Goal: Transaction & Acquisition: Purchase product/service

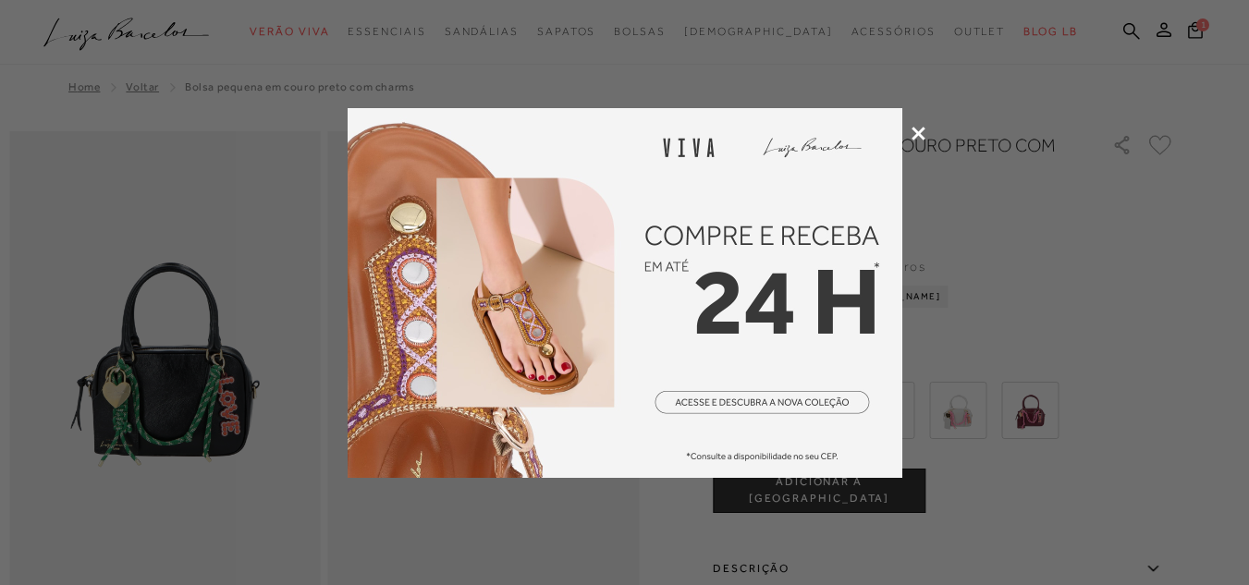
click at [926, 137] on div at bounding box center [624, 292] width 1249 height 585
click at [915, 135] on icon at bounding box center [919, 134] width 14 height 14
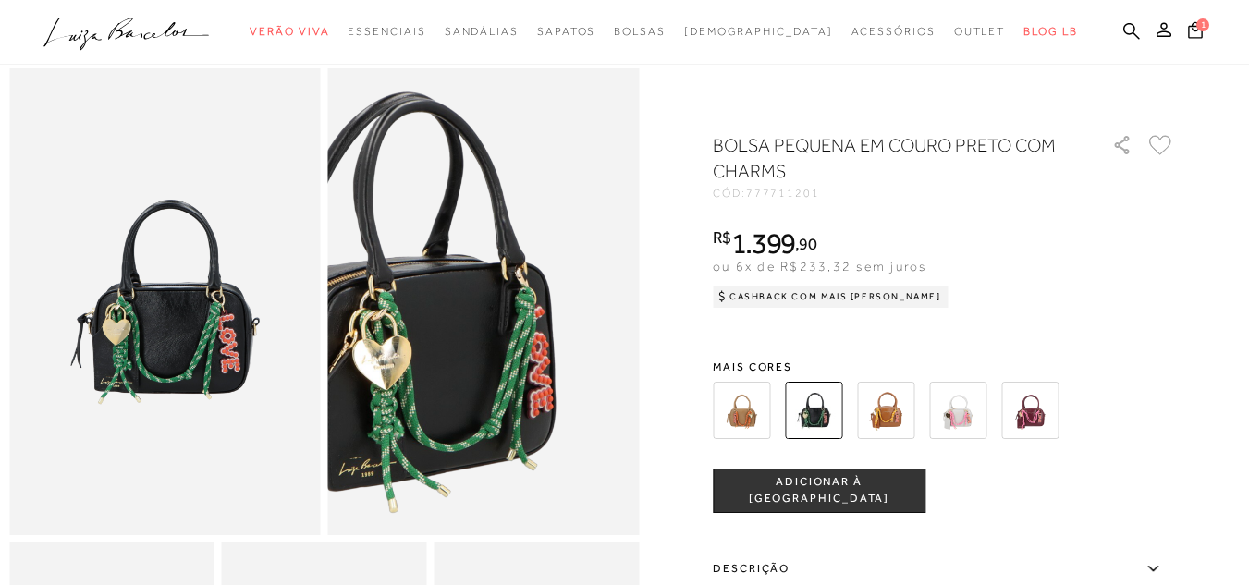
scroll to position [65, 0]
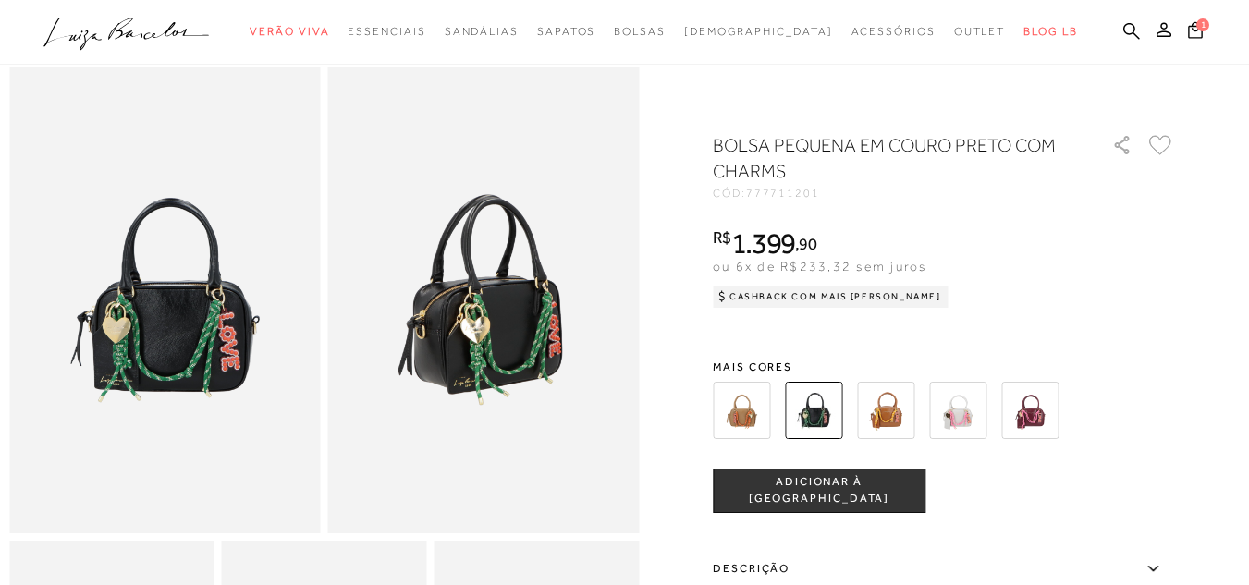
click at [981, 412] on img at bounding box center [957, 410] width 57 height 57
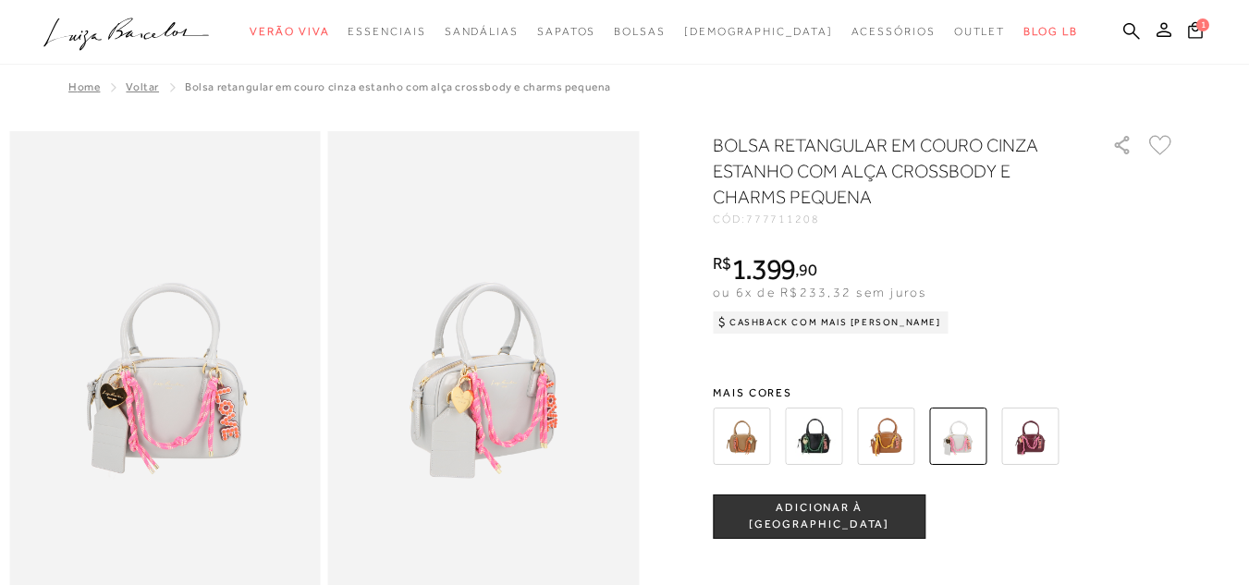
click at [803, 430] on img at bounding box center [813, 436] width 57 height 57
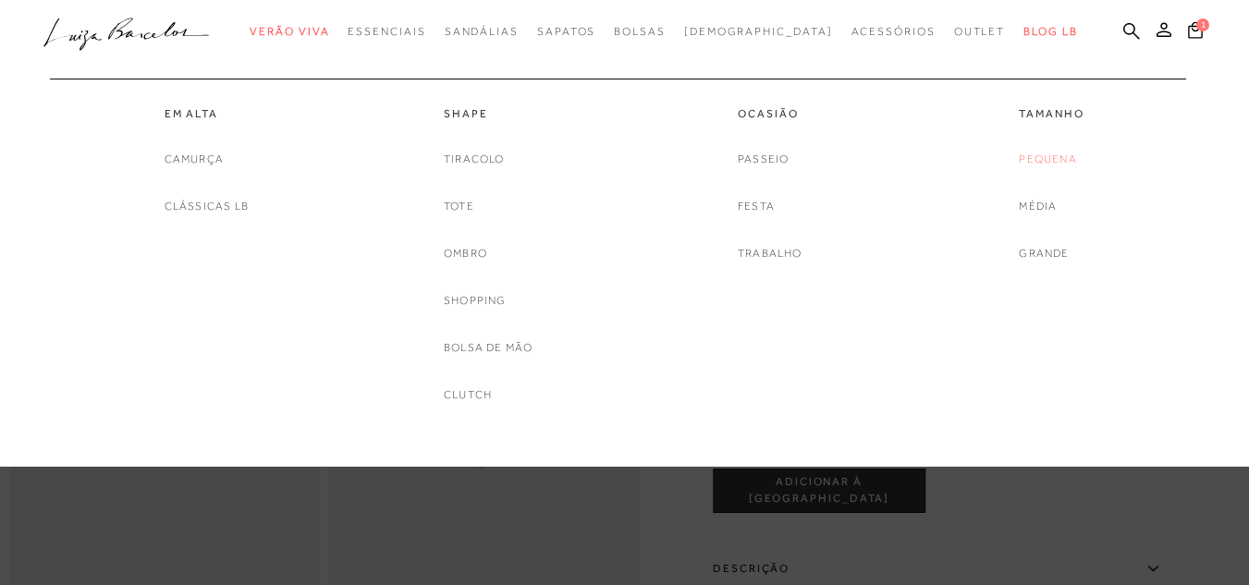
click at [1029, 160] on link "Pequena" at bounding box center [1047, 159] width 57 height 19
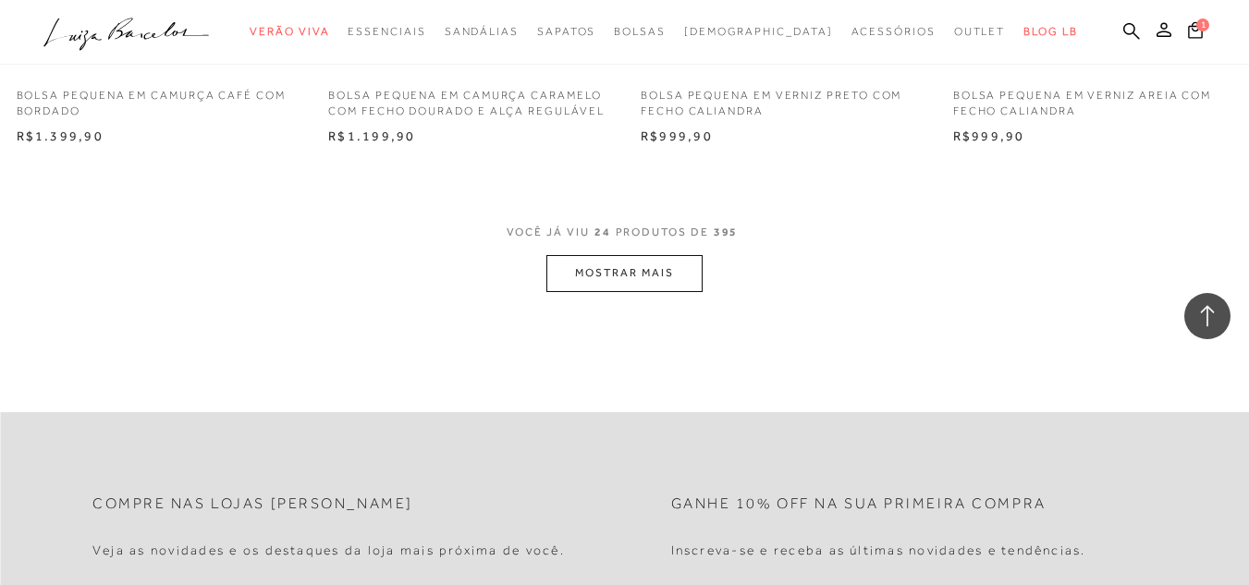
scroll to position [3490, 0]
click at [647, 276] on button "MOSTRAR MAIS" at bounding box center [623, 270] width 155 height 36
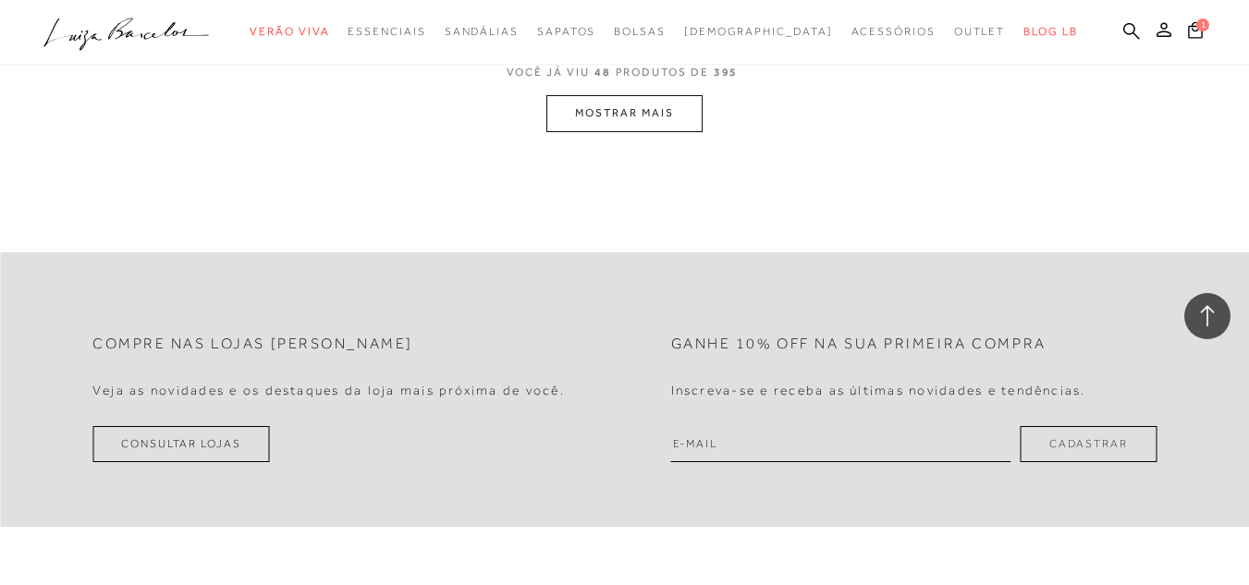
scroll to position [7141, 0]
click at [596, 109] on button "MOSTRAR MAIS" at bounding box center [623, 110] width 155 height 36
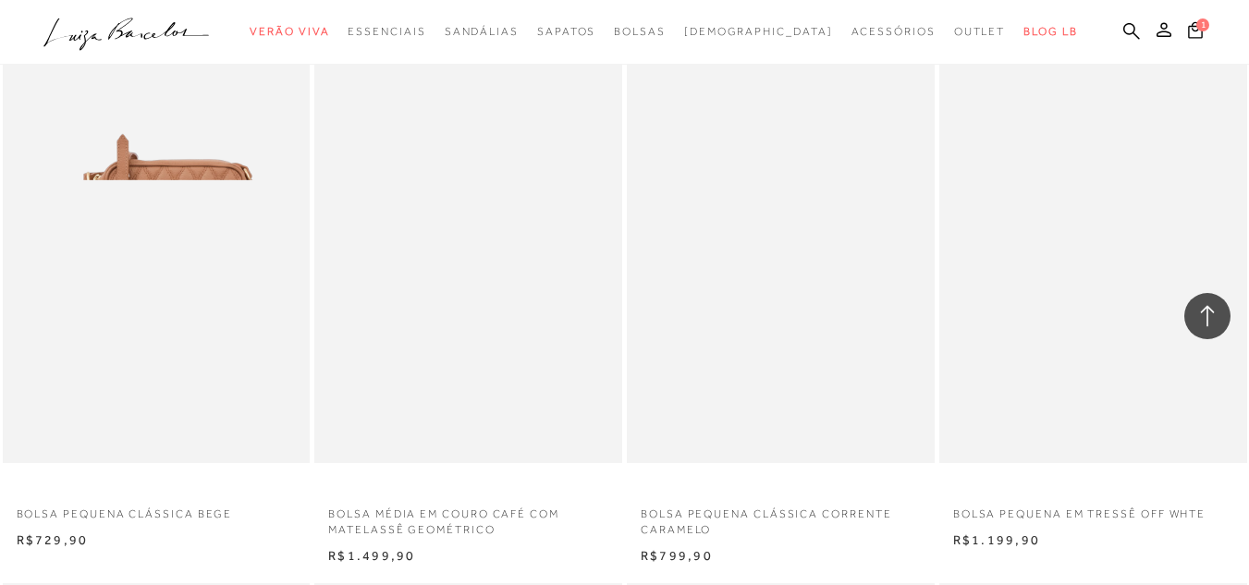
scroll to position [10664, 0]
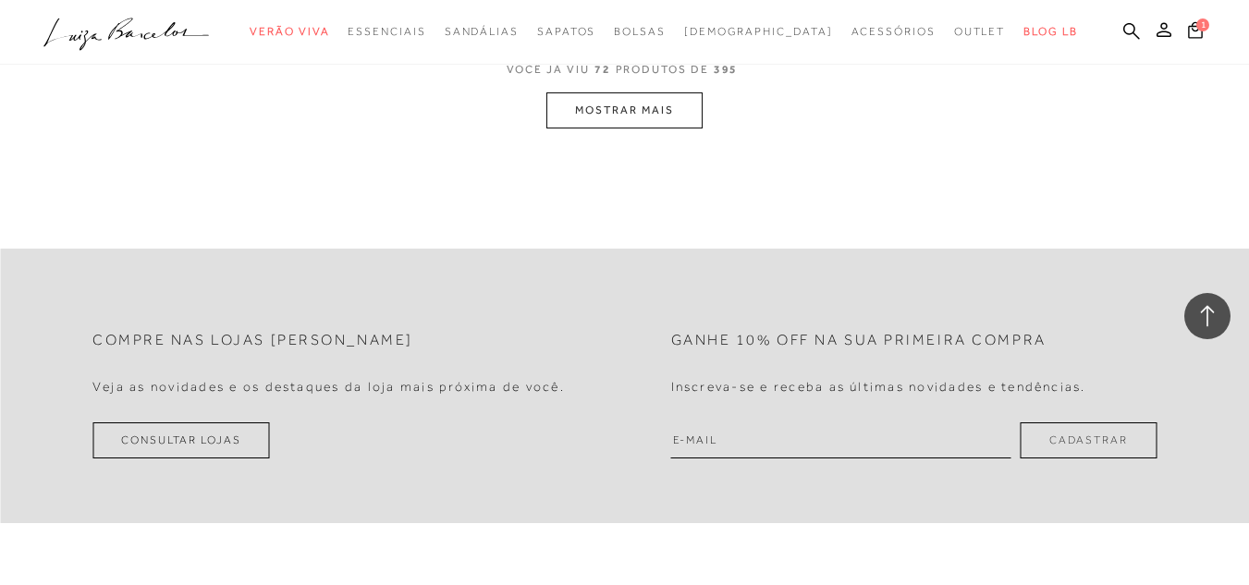
click at [640, 108] on button "MOSTRAR MAIS" at bounding box center [623, 110] width 155 height 36
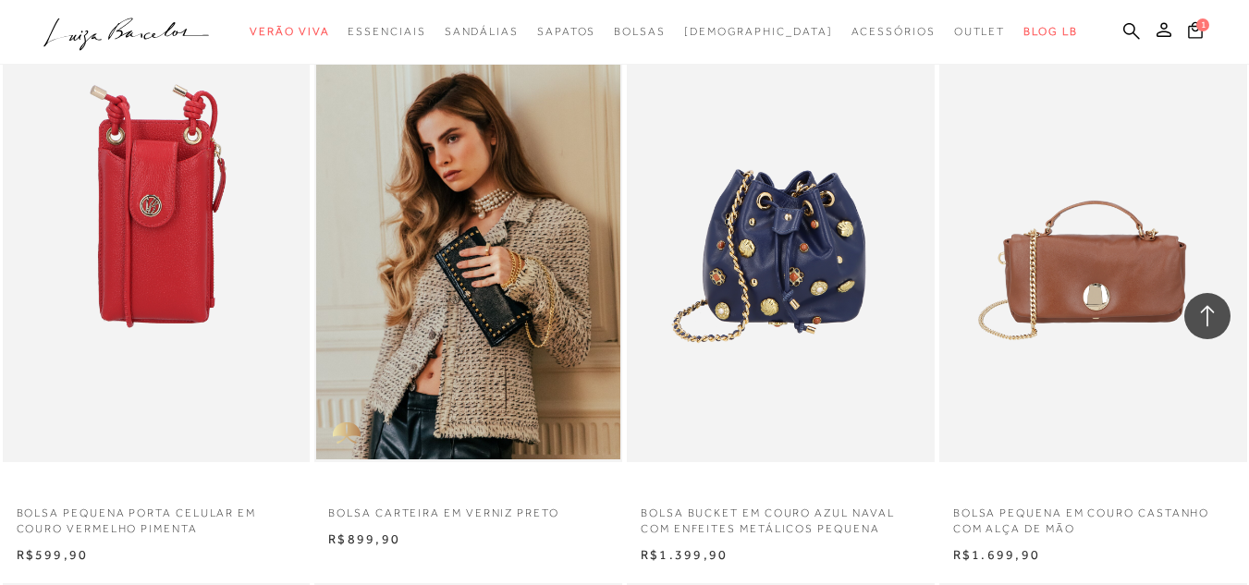
scroll to position [14186, 0]
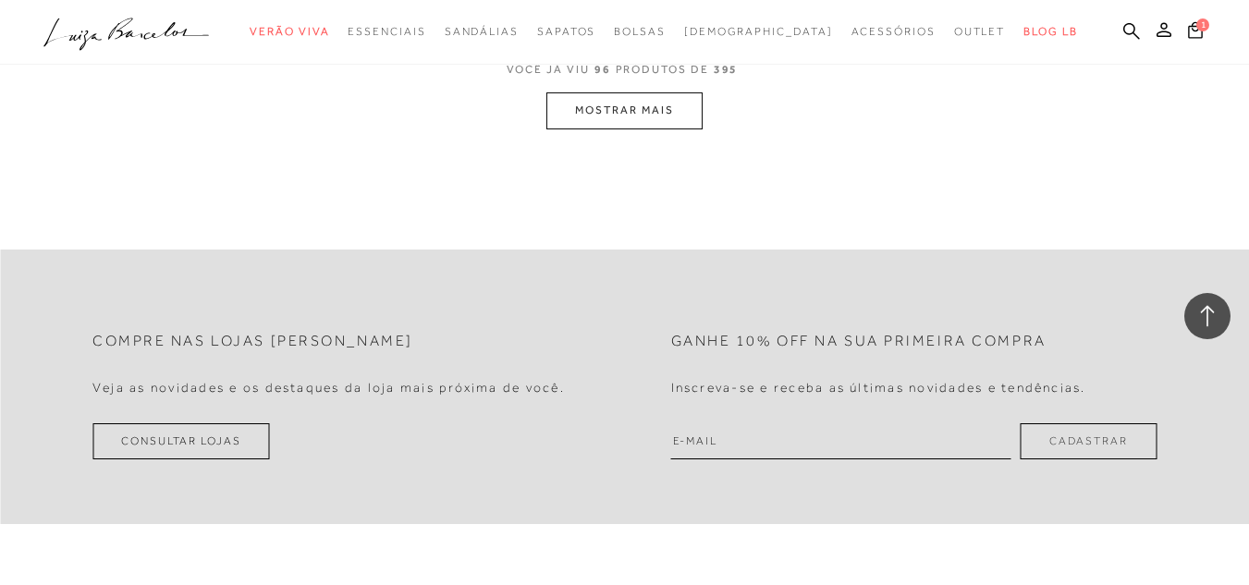
click at [602, 115] on button "MOSTRAR MAIS" at bounding box center [623, 110] width 155 height 36
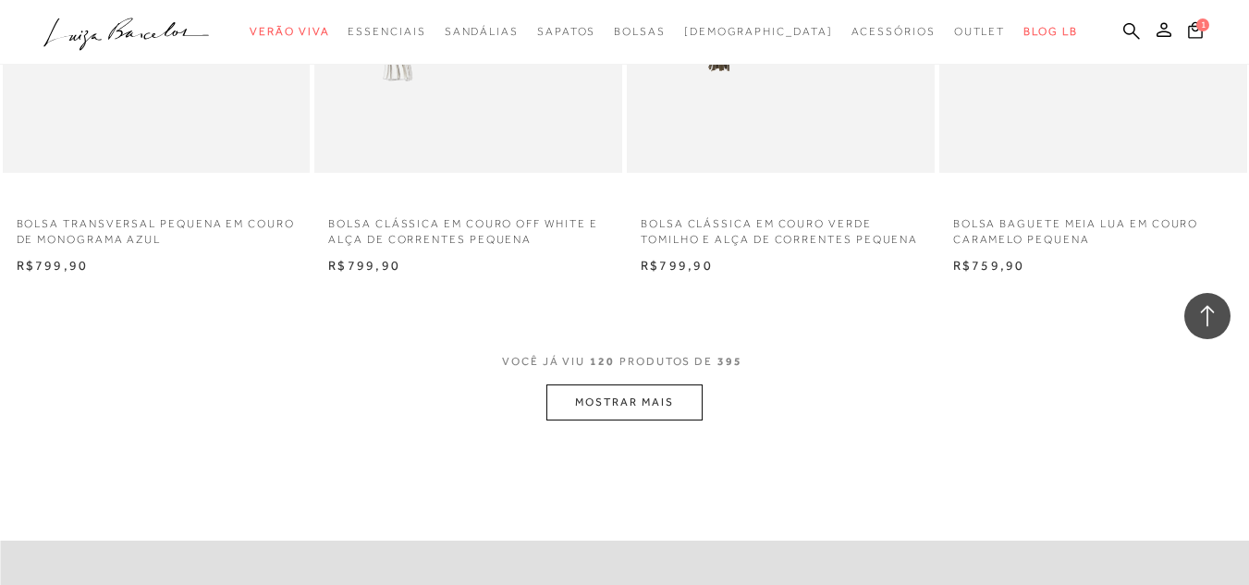
scroll to position [17416, 0]
click at [639, 402] on button "MOSTRAR MAIS" at bounding box center [623, 404] width 155 height 36
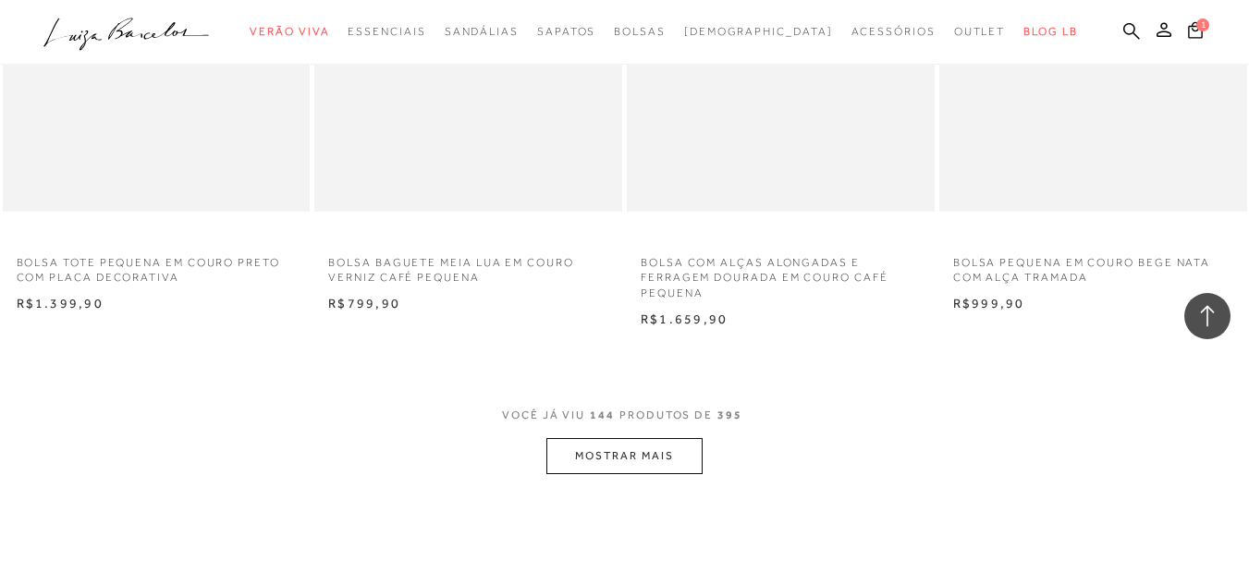
scroll to position [20907, 0]
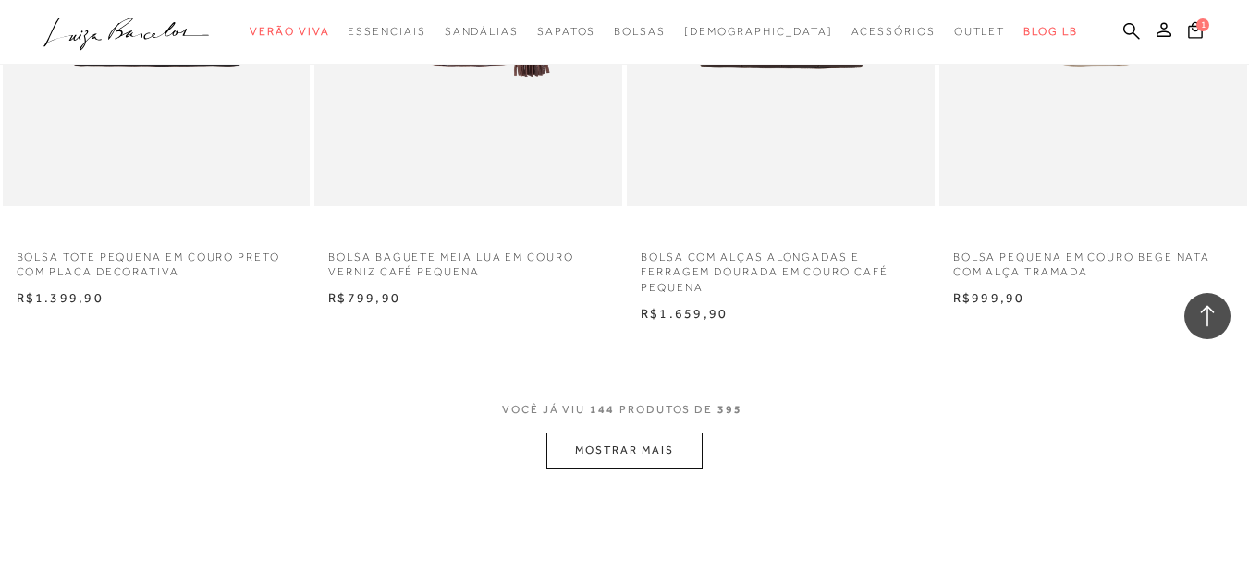
click at [583, 448] on button "MOSTRAR MAIS" at bounding box center [623, 451] width 155 height 36
click at [583, 448] on div "Loading..." at bounding box center [624, 292] width 1249 height 585
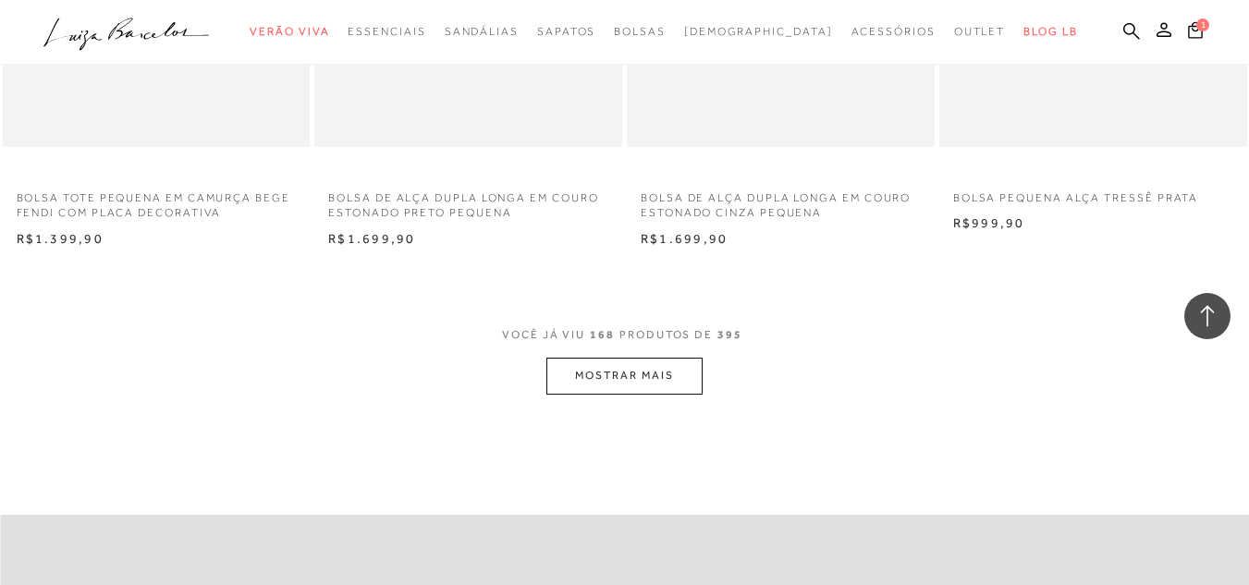
scroll to position [24524, 0]
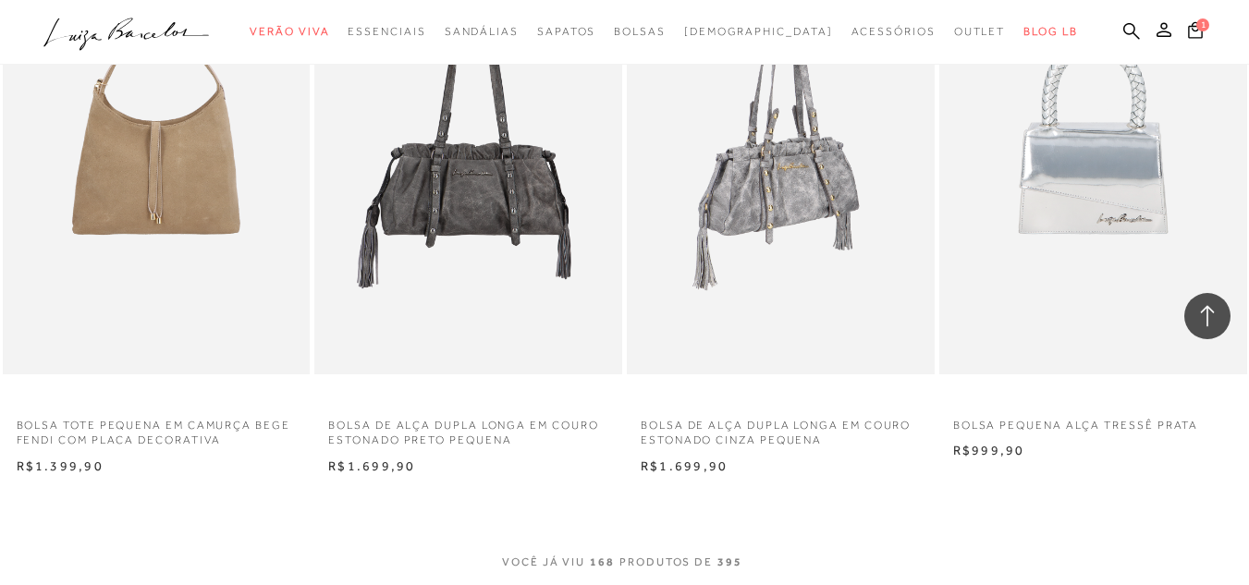
scroll to position [24362, 0]
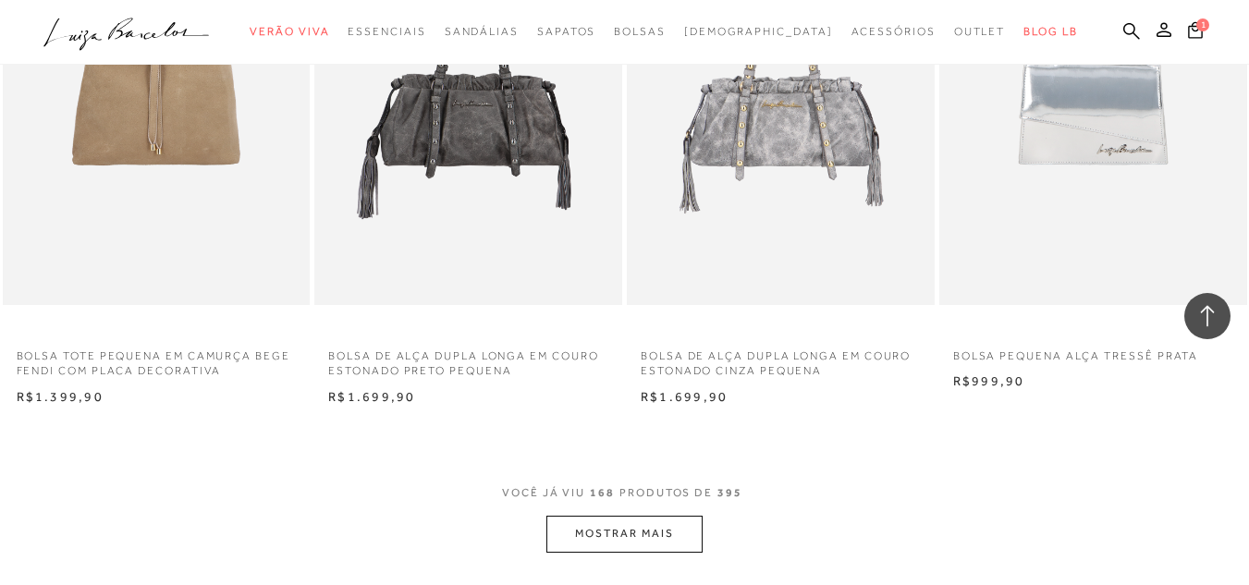
click at [638, 516] on button "MOSTRAR MAIS" at bounding box center [623, 534] width 155 height 36
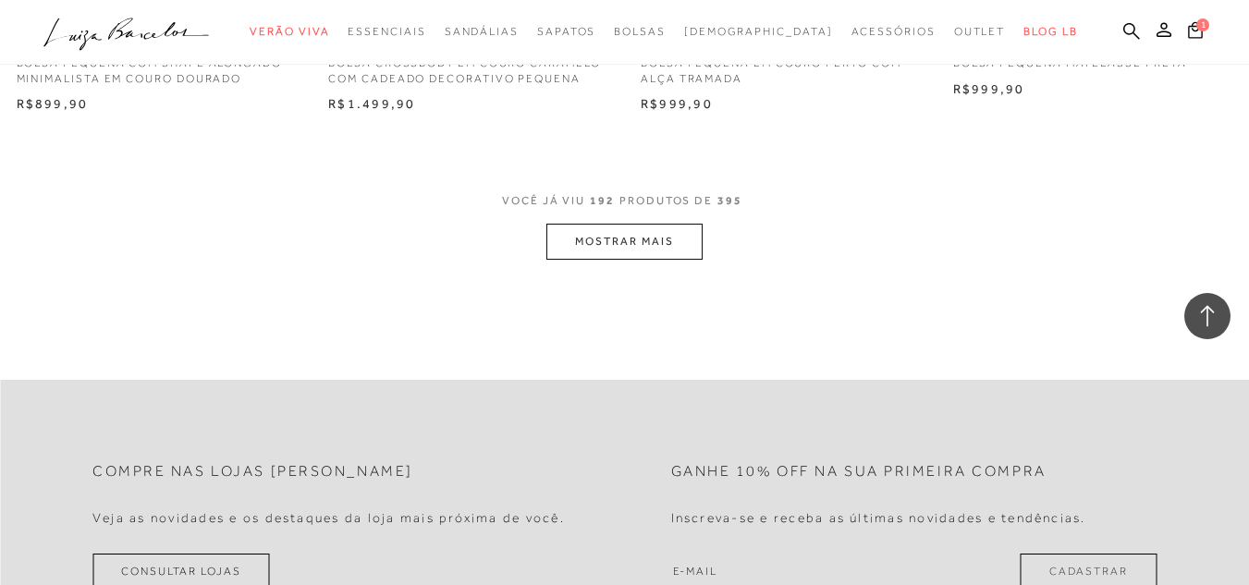
scroll to position [28245, 0]
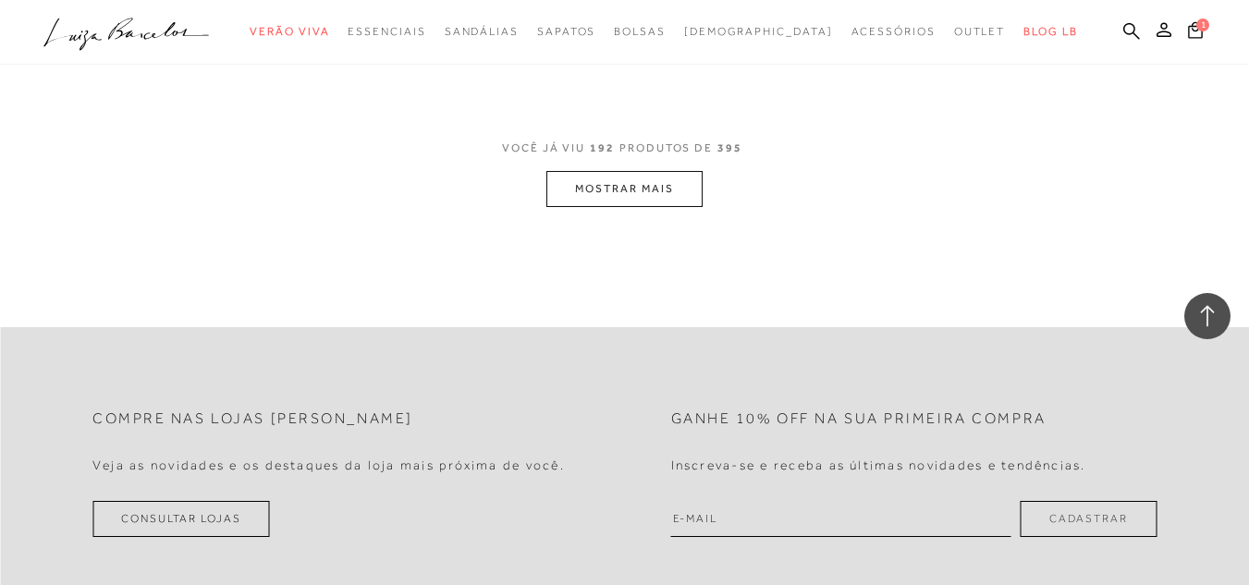
click at [623, 171] on button "MOSTRAR MAIS" at bounding box center [623, 189] width 155 height 36
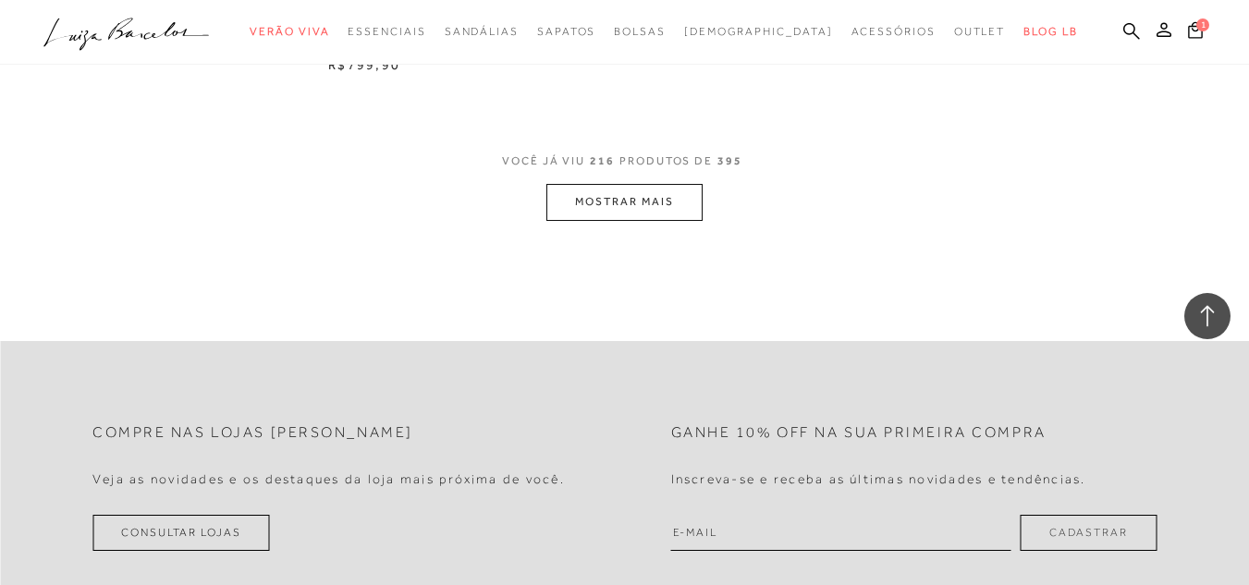
scroll to position [31740, 0]
click at [623, 183] on button "MOSTRAR MAIS" at bounding box center [623, 201] width 155 height 36
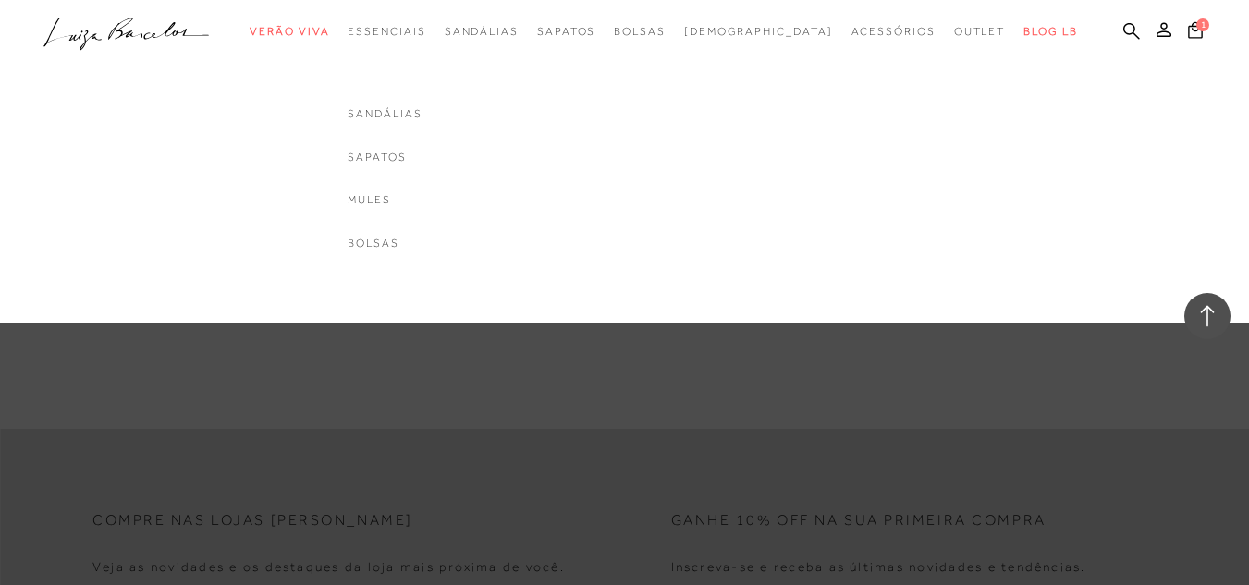
scroll to position [35164, 0]
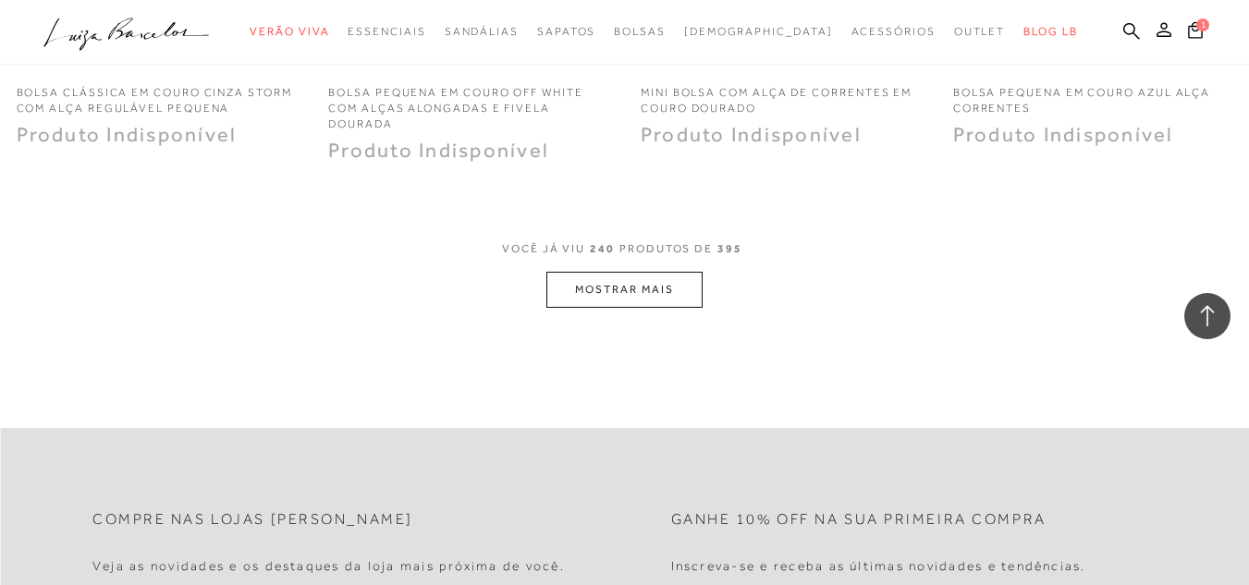
click at [572, 280] on button "MOSTRAR MAIS" at bounding box center [623, 290] width 155 height 36
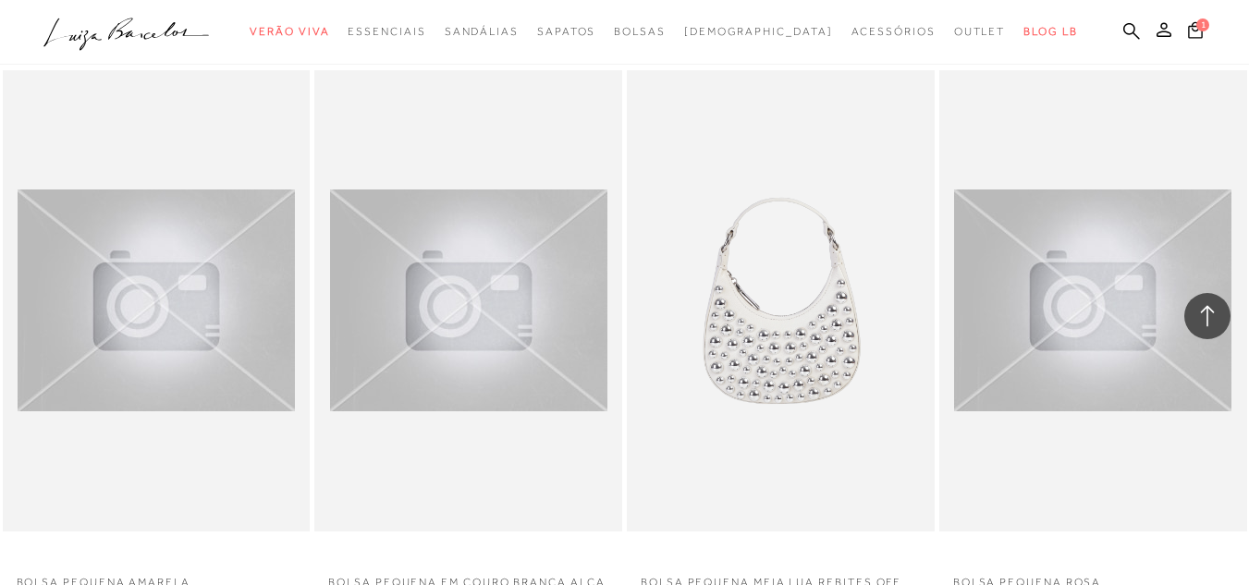
scroll to position [37614, 0]
